Goal: Check status: Check status

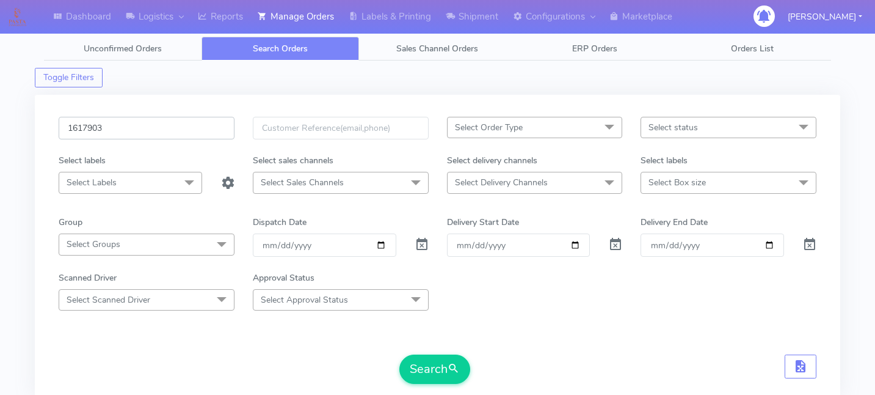
click at [145, 125] on input "1617903" at bounding box center [147, 128] width 176 height 23
paste input "1619817"
type input "1619817"
click at [437, 366] on button "Search" at bounding box center [434, 368] width 71 height 29
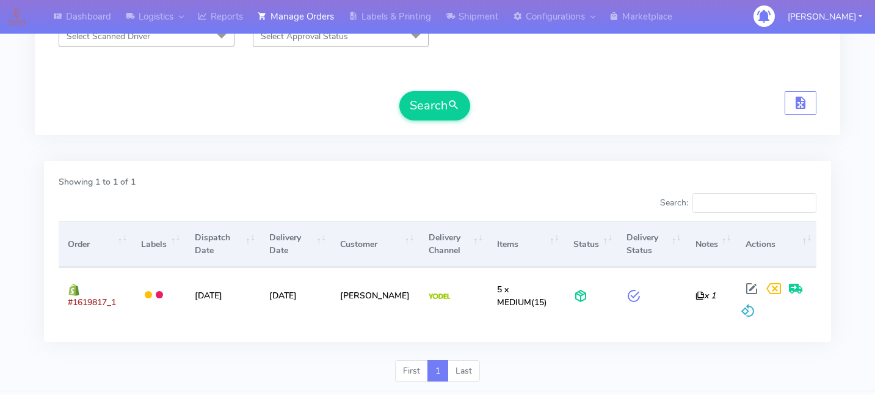
scroll to position [264, 0]
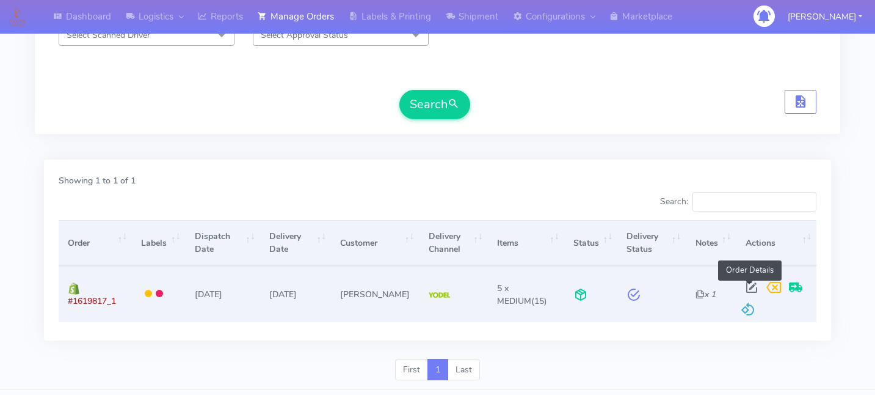
click at [749, 285] on span at bounding box center [752, 290] width 22 height 12
select select "5"
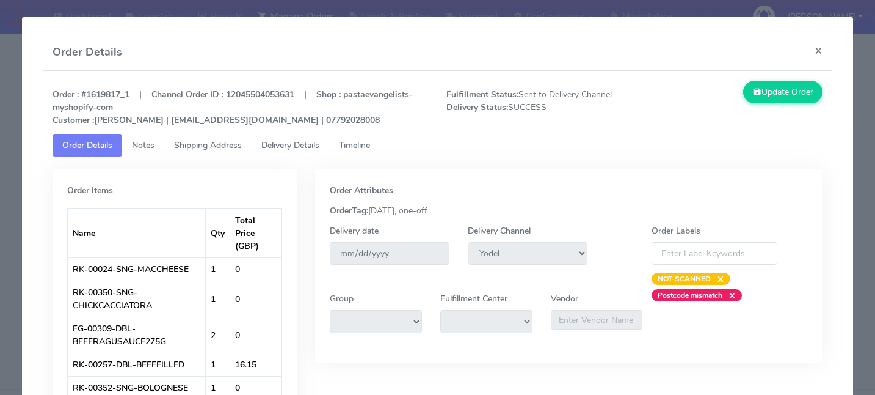
click at [308, 145] on span "Delivery Details" at bounding box center [290, 145] width 58 height 12
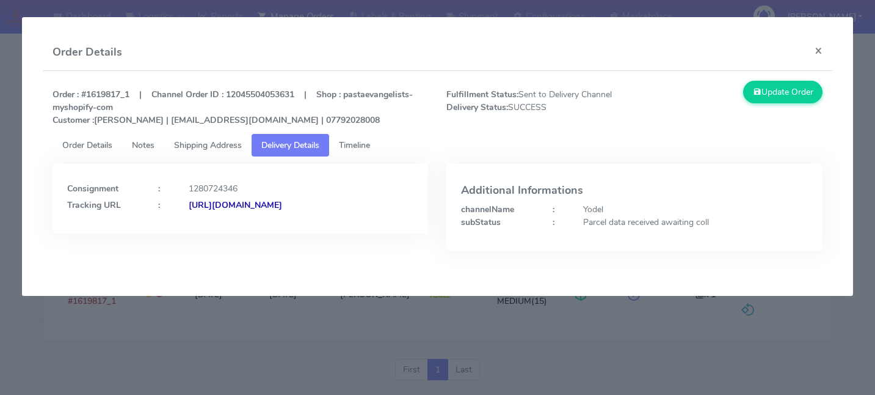
click at [346, 142] on span "Timeline" at bounding box center [354, 145] width 31 height 12
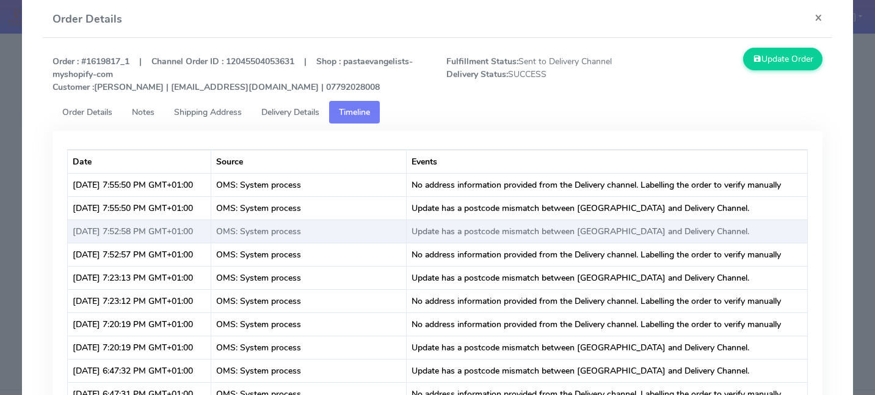
scroll to position [0, 0]
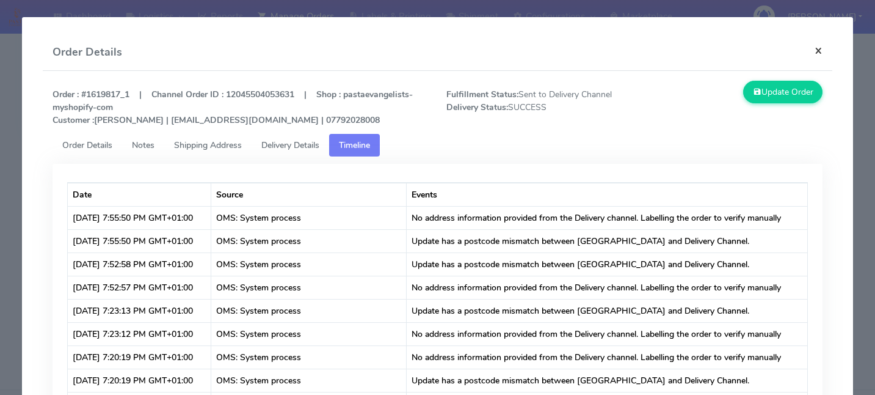
click at [824, 57] on button "×" at bounding box center [818, 50] width 27 height 32
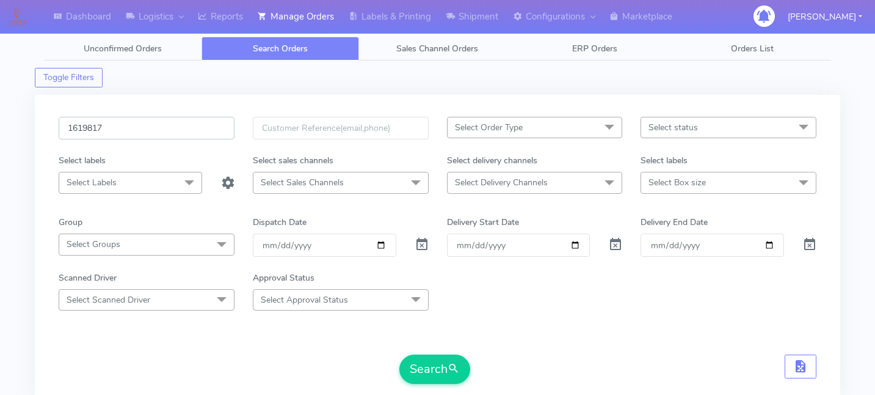
click at [156, 136] on input "1619817" at bounding box center [147, 128] width 176 height 23
paste input "1619886"
type input "1619886"
click at [421, 358] on button "Search" at bounding box center [434, 368] width 71 height 29
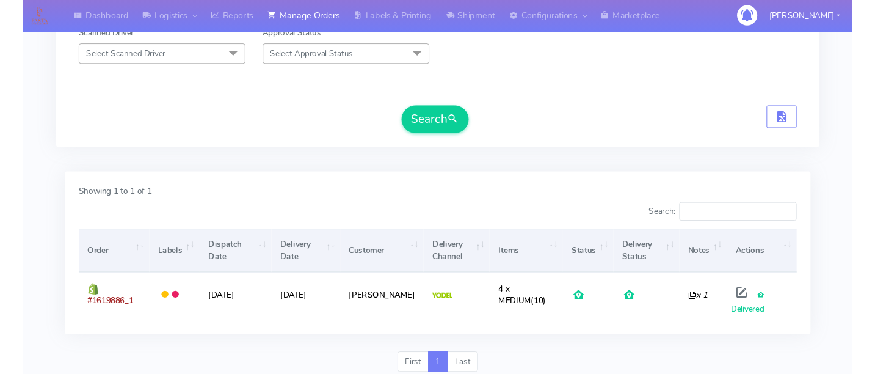
scroll to position [255, 0]
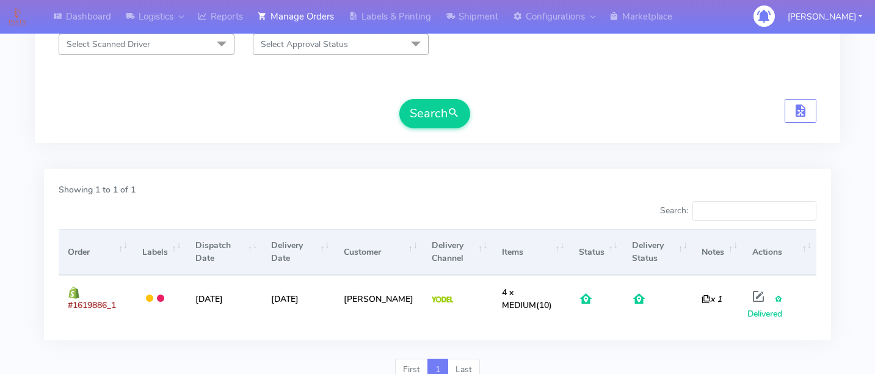
scroll to position [0, 0]
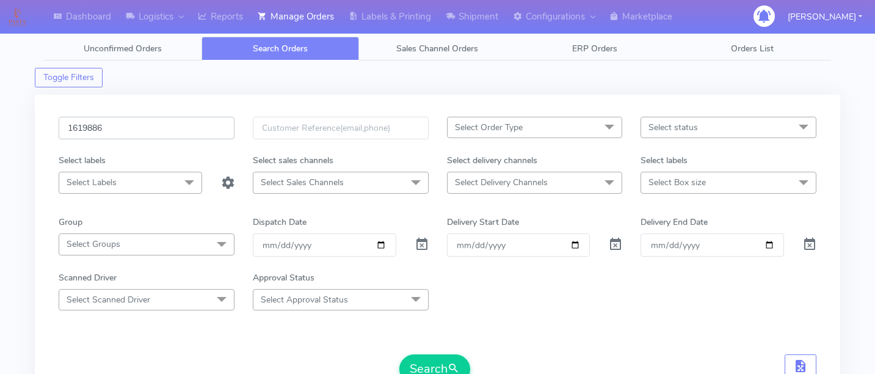
click at [158, 133] on input "1619886" at bounding box center [147, 128] width 176 height 23
paste input "1619760"
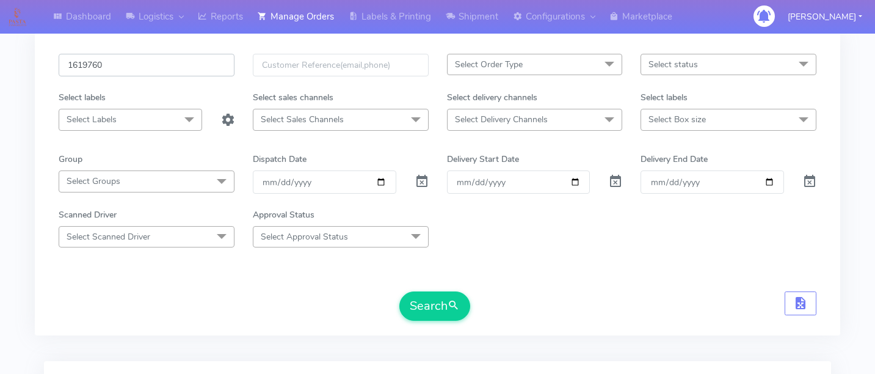
scroll to position [75, 0]
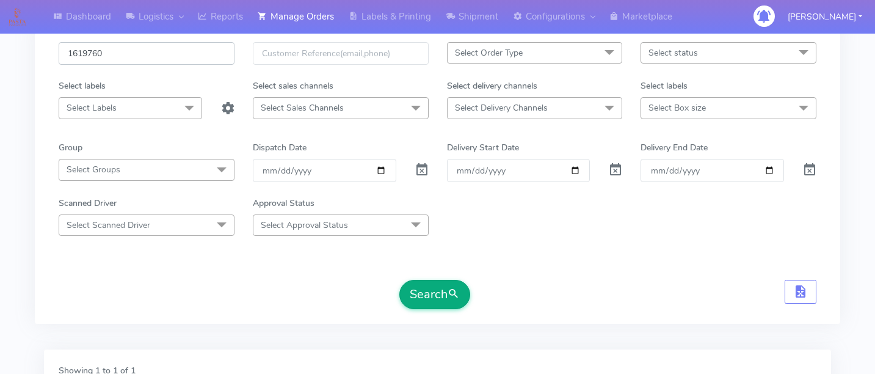
type input "1619760"
click at [437, 297] on button "Search" at bounding box center [434, 294] width 71 height 29
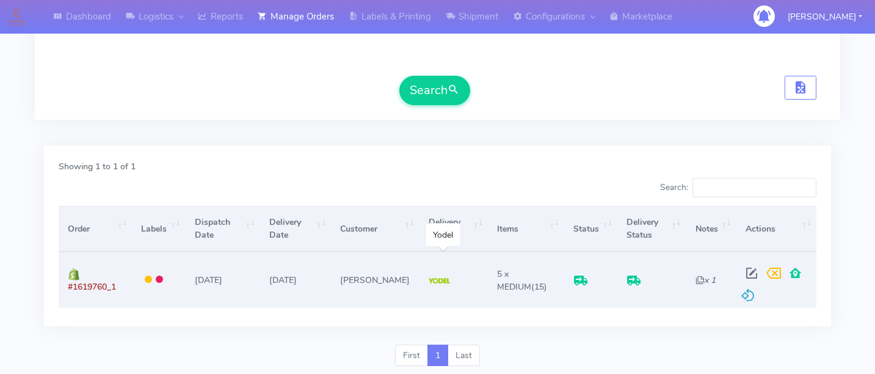
scroll to position [282, 0]
